Goal: Task Accomplishment & Management: Complete application form

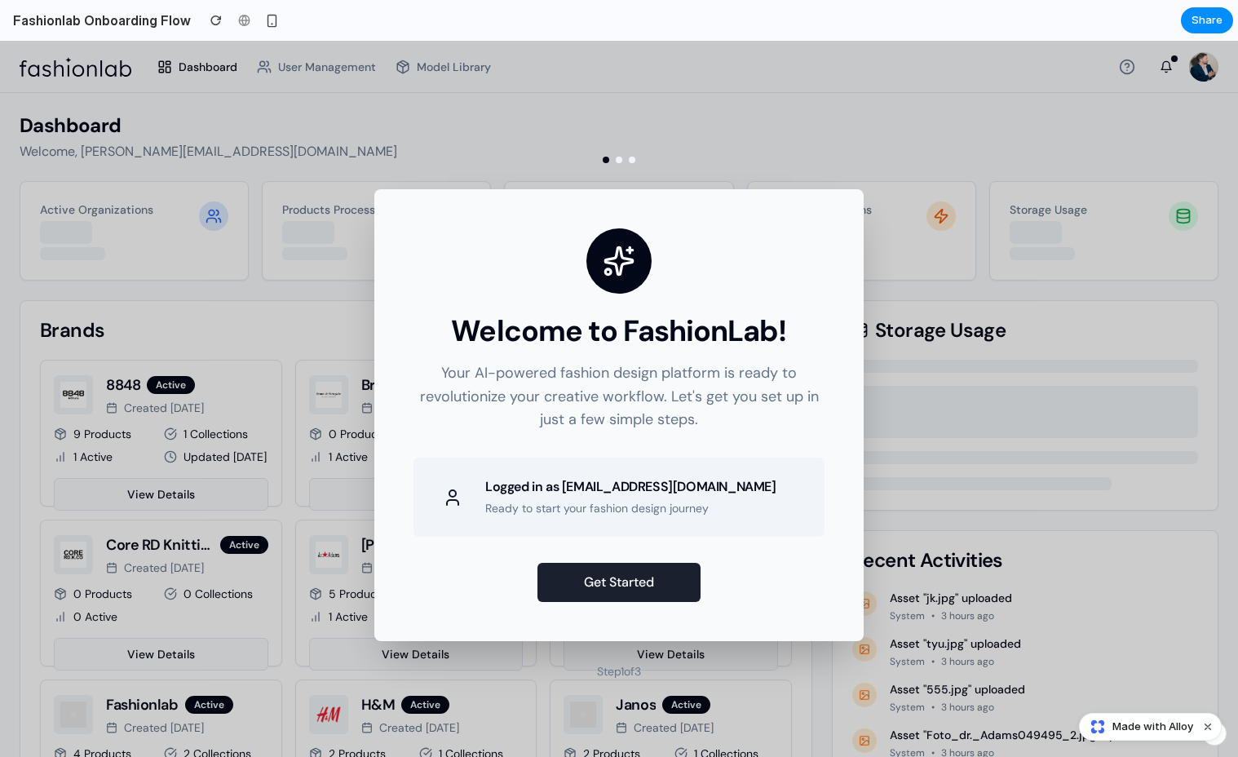
click at [644, 582] on button "Get Started" at bounding box center [619, 582] width 163 height 39
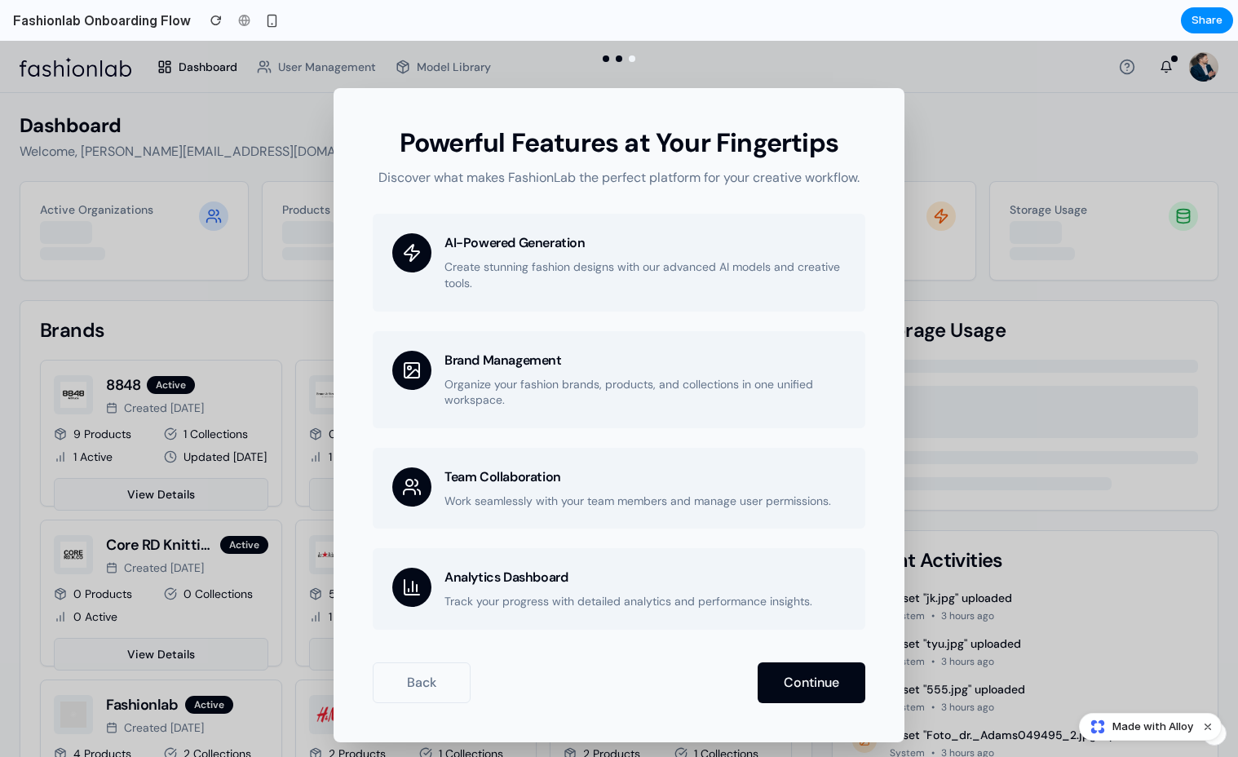
drag, startPoint x: 503, startPoint y: 404, endPoint x: 543, endPoint y: 450, distance: 61.3
click at [503, 404] on p "Organize your fashion brands, products, and collections in one unified workspac…" at bounding box center [645, 393] width 401 height 32
click at [804, 582] on button "Continue" at bounding box center [812, 682] width 108 height 41
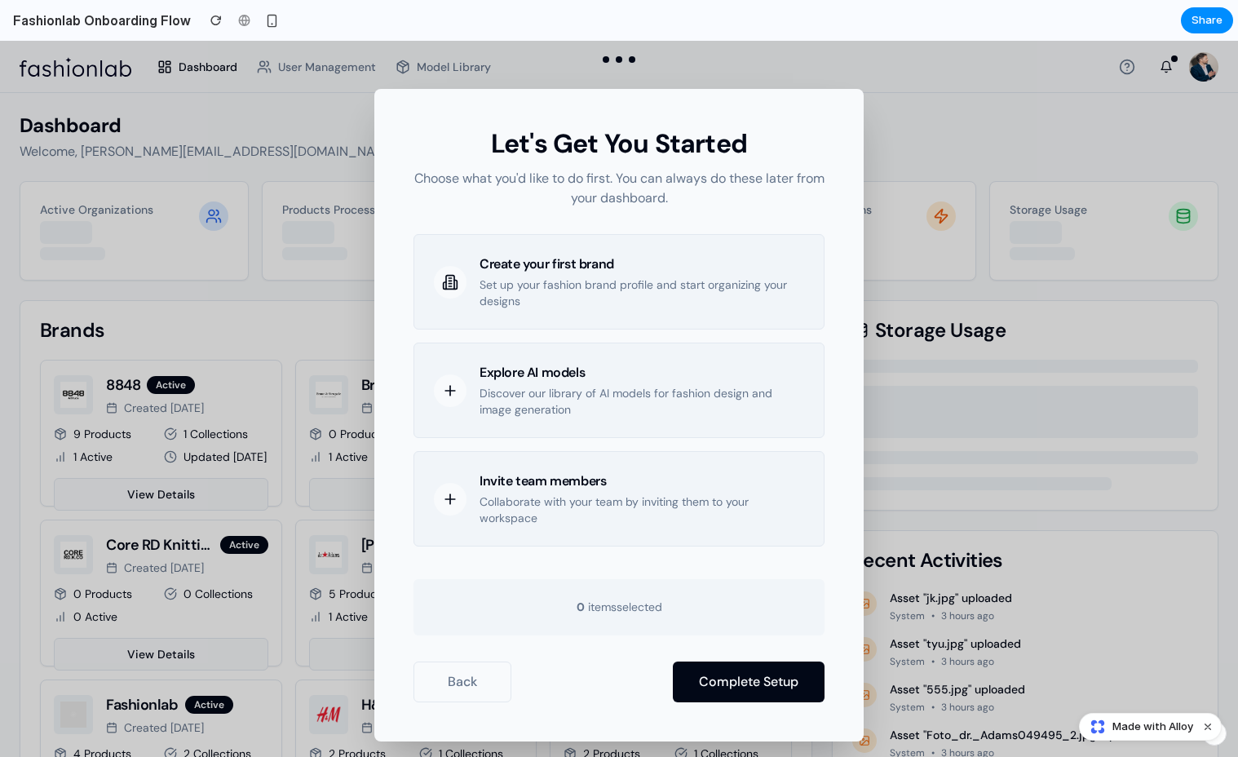
click at [556, 402] on p "Discover our library of AI models for fashion design and image generation" at bounding box center [642, 402] width 325 height 32
click at [547, 410] on p "Discover our library of AI models for fashion design and image generation" at bounding box center [642, 402] width 325 height 32
click at [537, 525] on p "Collaborate with your team by inviting them to your workspace" at bounding box center [642, 510] width 325 height 32
click at [569, 423] on div "Explore AI models Discover our library of AI models for fashion design and imag…" at bounding box center [619, 390] width 411 height 95
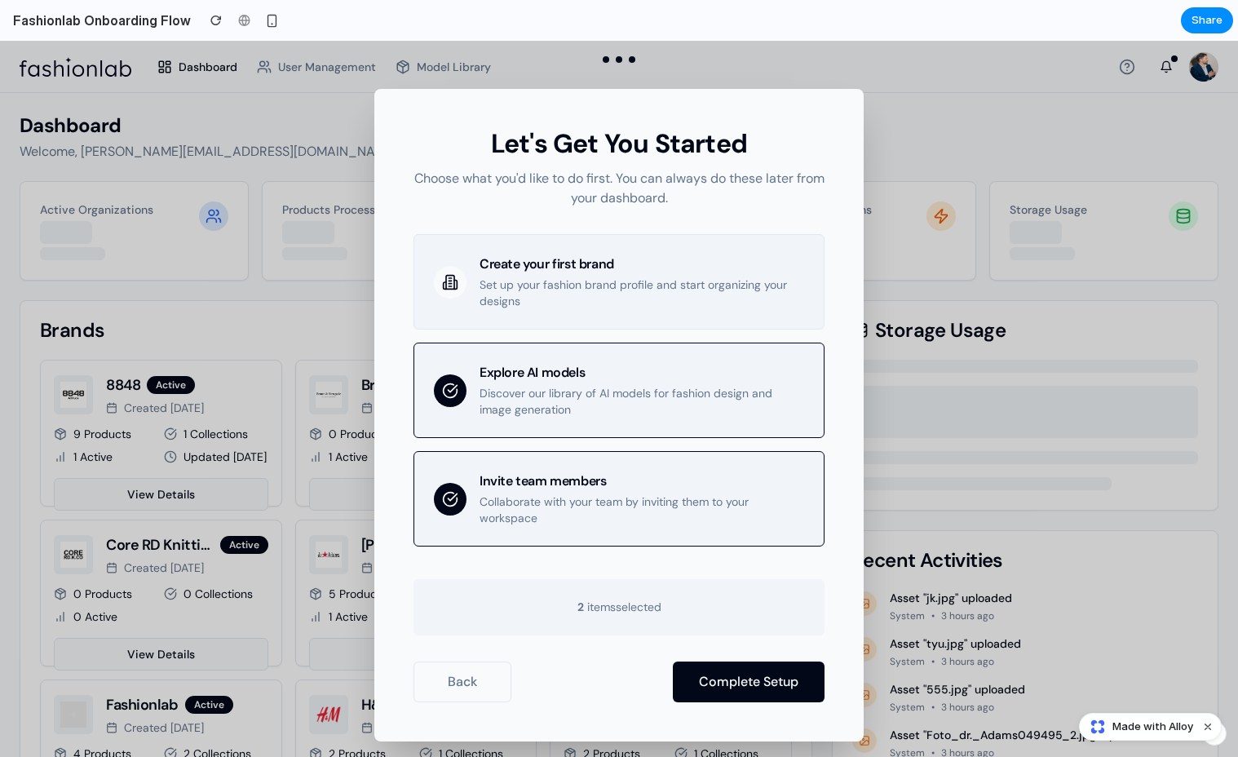
click at [495, 427] on div "Explore AI models Discover our library of AI models for fashion design and imag…" at bounding box center [619, 390] width 411 height 95
click at [516, 496] on p "Collaborate with your team by inviting them to your workspace" at bounding box center [642, 510] width 325 height 32
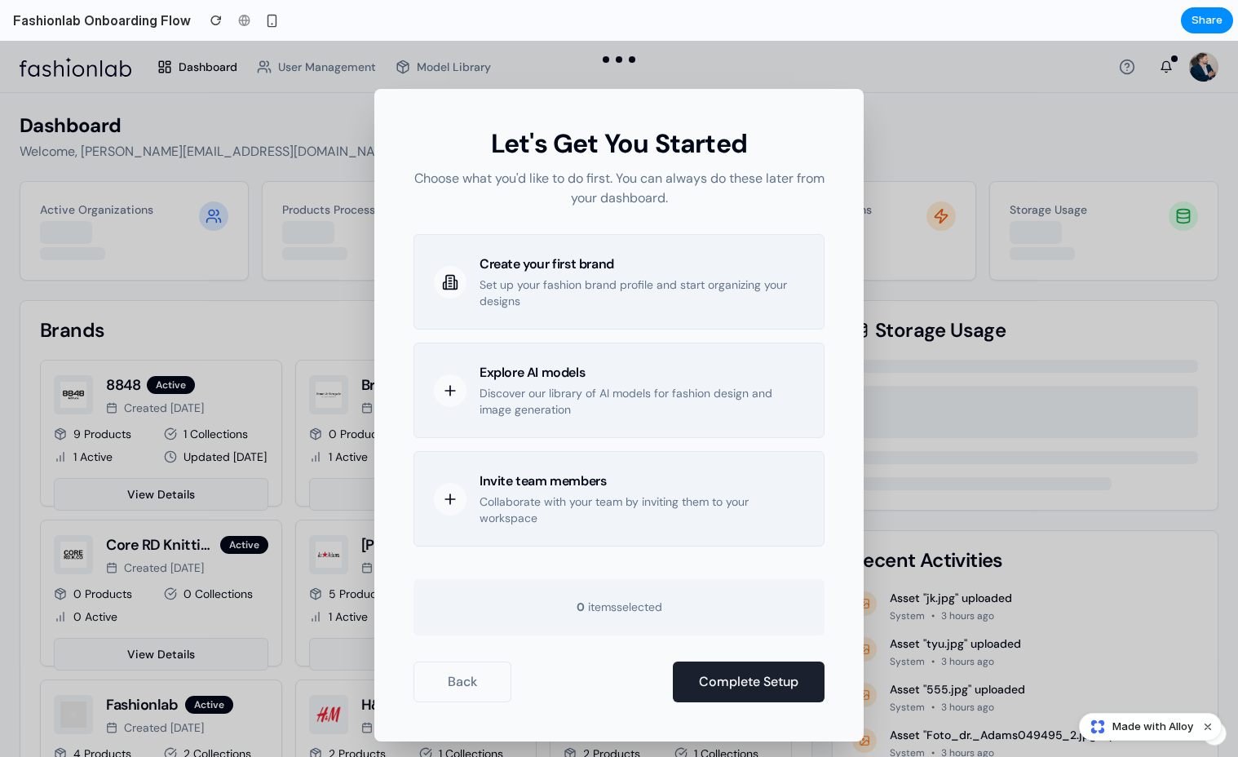
click at [736, 582] on button "Complete Setup" at bounding box center [749, 682] width 152 height 41
